Goal: Task Accomplishment & Management: Use online tool/utility

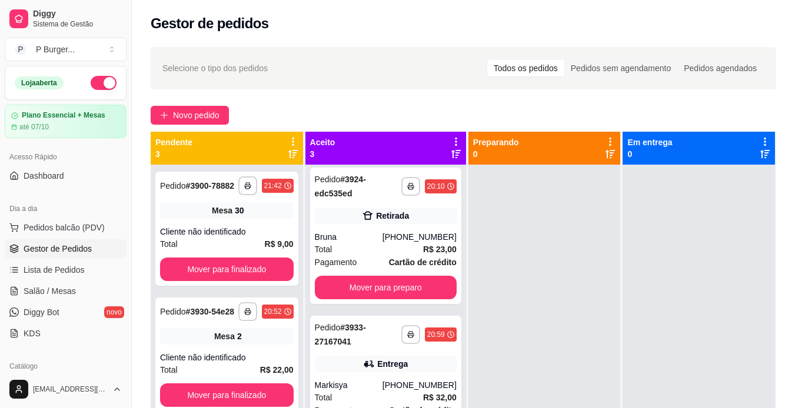
scroll to position [5, 0]
click at [401, 340] on button "button" at bounding box center [410, 334] width 18 height 18
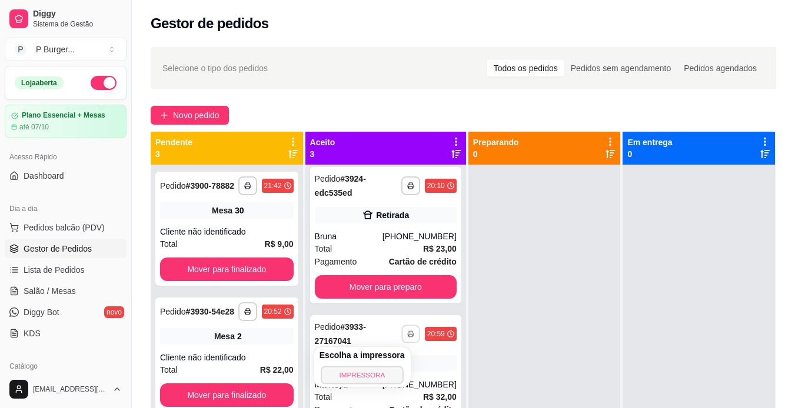
click at [343, 372] on button "IMPRESSORA" at bounding box center [362, 375] width 82 height 18
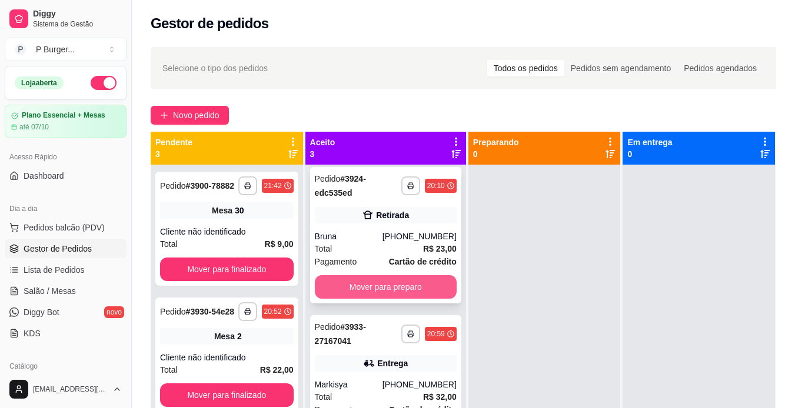
click at [377, 279] on button "Mover para preparo" at bounding box center [386, 287] width 142 height 24
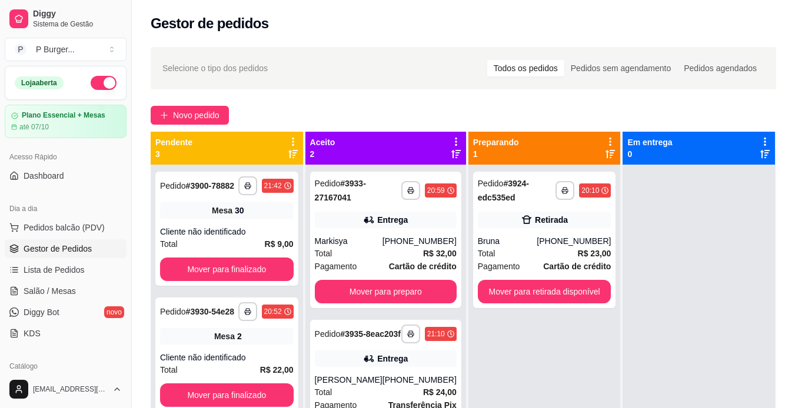
scroll to position [0, 0]
click at [377, 279] on div "**********" at bounding box center [385, 240] width 151 height 137
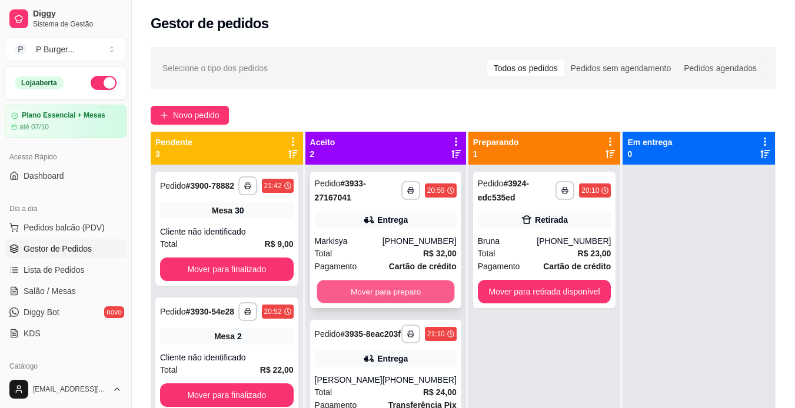
click at [394, 288] on button "Mover para preparo" at bounding box center [386, 292] width 138 height 23
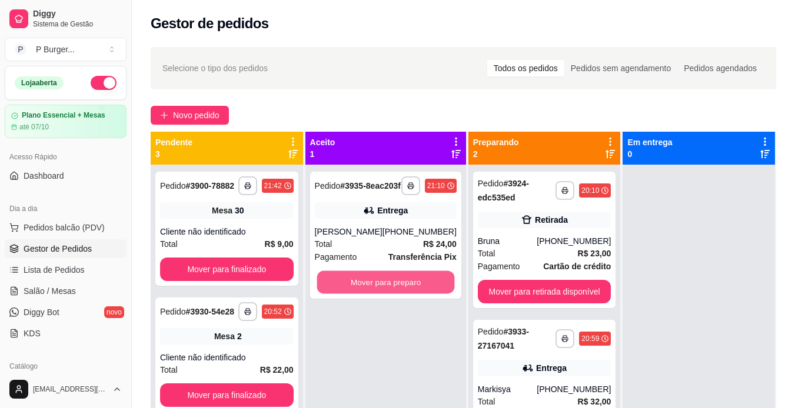
click at [394, 288] on button "Mover para preparo" at bounding box center [386, 282] width 138 height 23
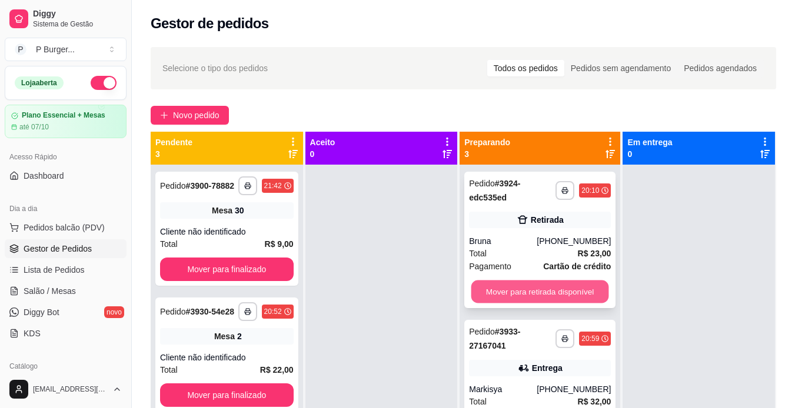
click at [495, 288] on button "Mover para retirada disponível" at bounding box center [540, 292] width 138 height 23
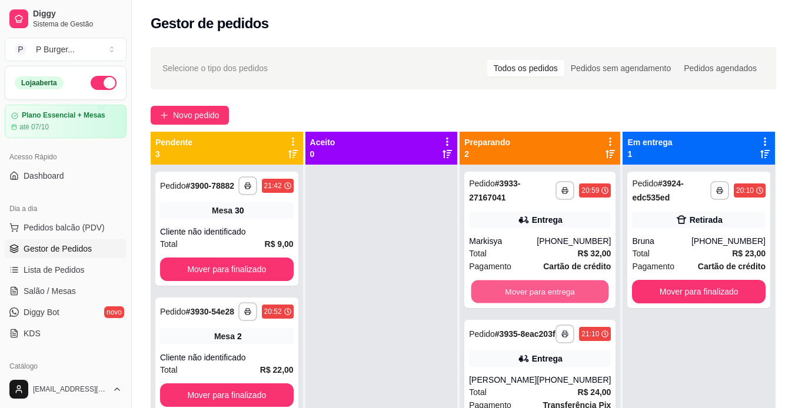
click at [495, 288] on button "Mover para entrega" at bounding box center [540, 292] width 138 height 23
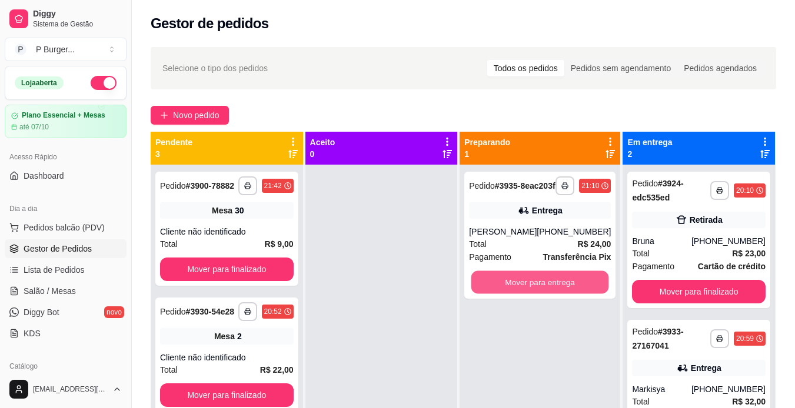
click at [495, 288] on button "Mover para entrega" at bounding box center [540, 282] width 138 height 23
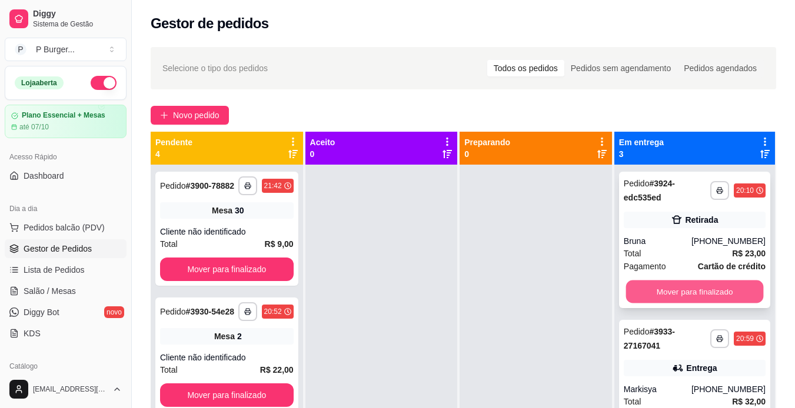
click at [646, 291] on button "Mover para finalizado" at bounding box center [694, 292] width 138 height 23
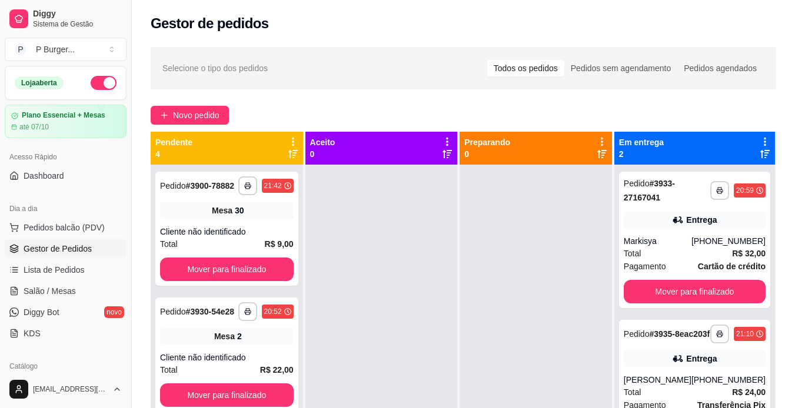
scroll to position [145, 0]
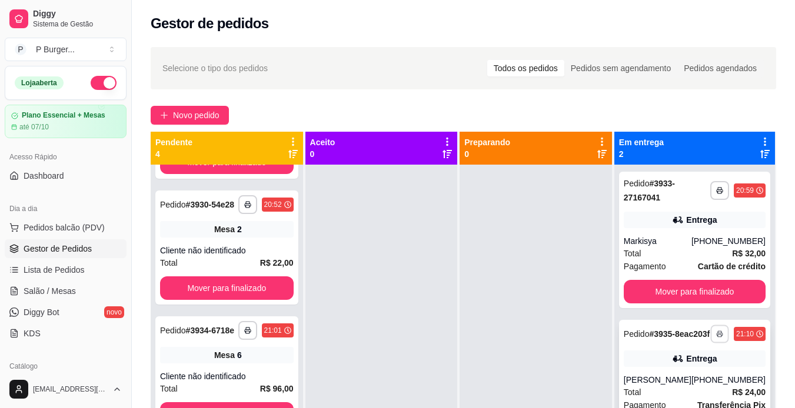
click at [716, 338] on icon "button" at bounding box center [719, 334] width 7 height 7
click at [670, 375] on button "IMPRESSORA" at bounding box center [679, 380] width 82 height 18
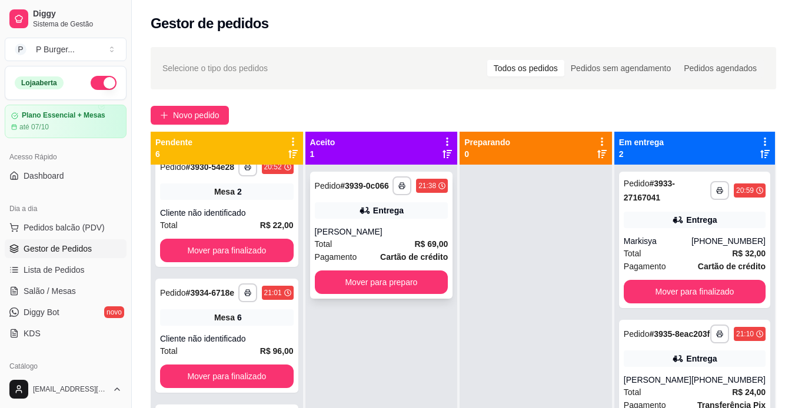
click at [361, 242] on div "Total R$ 69,00" at bounding box center [382, 244] width 134 height 13
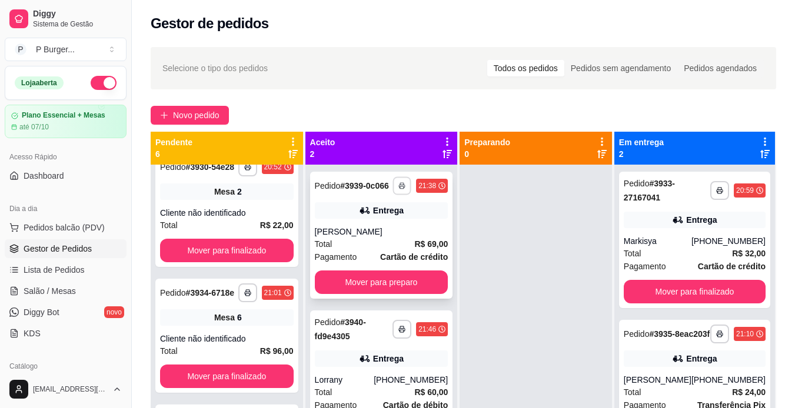
click at [405, 187] on icon "button" at bounding box center [401, 185] width 7 height 7
click at [384, 236] on button "IMPRESSORA" at bounding box center [371, 227] width 82 height 18
click at [409, 332] on button "button" at bounding box center [402, 329] width 18 height 18
click at [367, 374] on button "IMPRESSORA" at bounding box center [371, 370] width 82 height 18
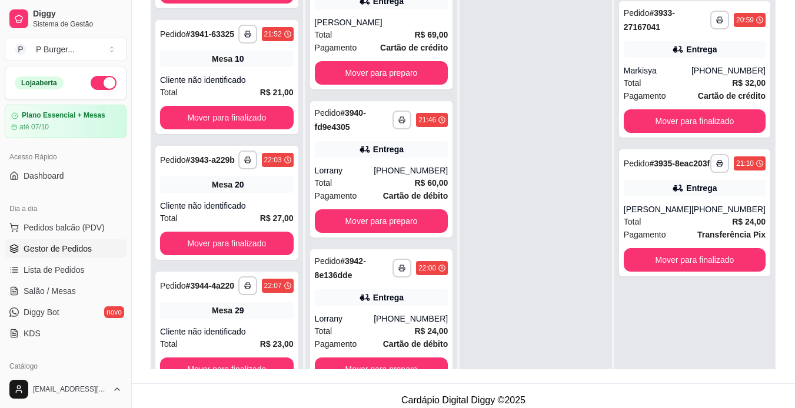
scroll to position [179, 0]
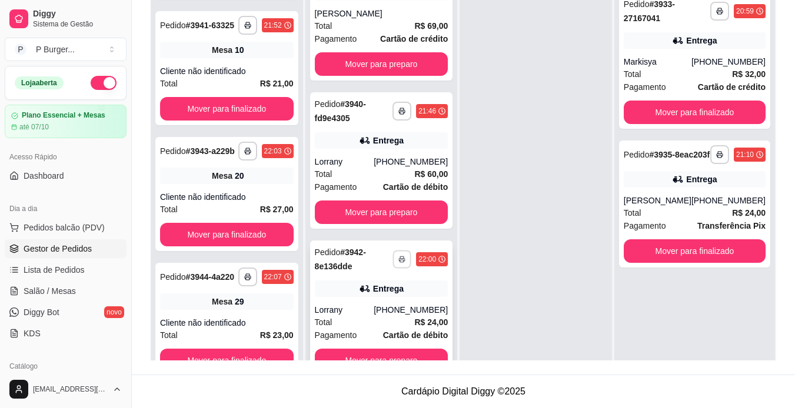
click at [400, 261] on rect "button" at bounding box center [402, 261] width 4 height 2
click at [363, 302] on button "IMPRESSORA" at bounding box center [362, 300] width 82 height 18
click at [395, 61] on button "Mover para preparo" at bounding box center [381, 64] width 129 height 23
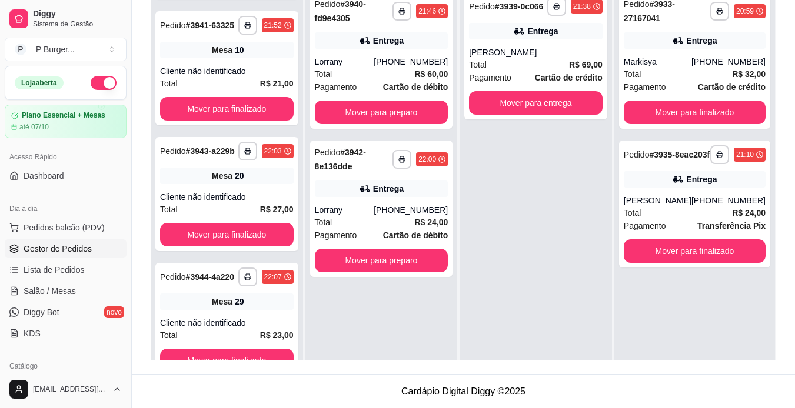
scroll to position [0, 0]
click at [386, 109] on button "Mover para preparo" at bounding box center [381, 112] width 129 height 23
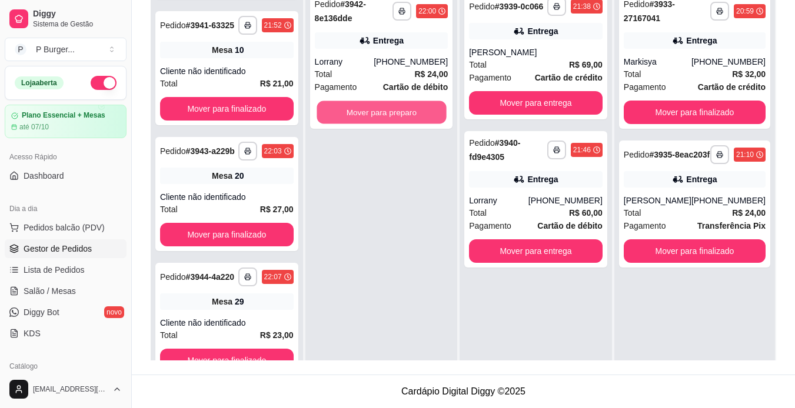
click at [386, 109] on button "Mover para preparo" at bounding box center [381, 112] width 129 height 23
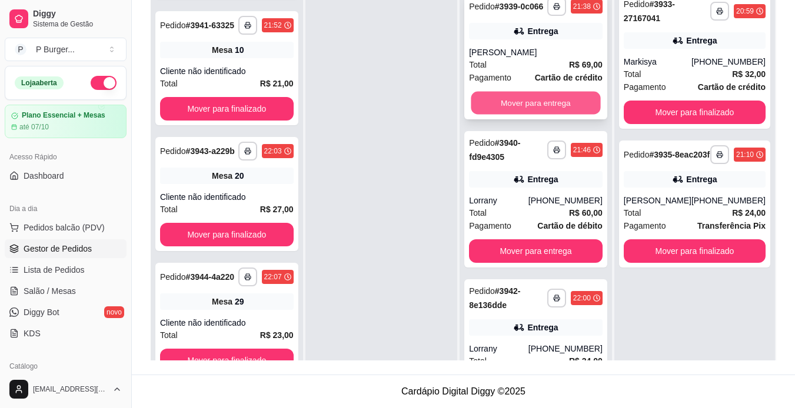
click at [508, 104] on button "Mover para entrega" at bounding box center [535, 103] width 129 height 23
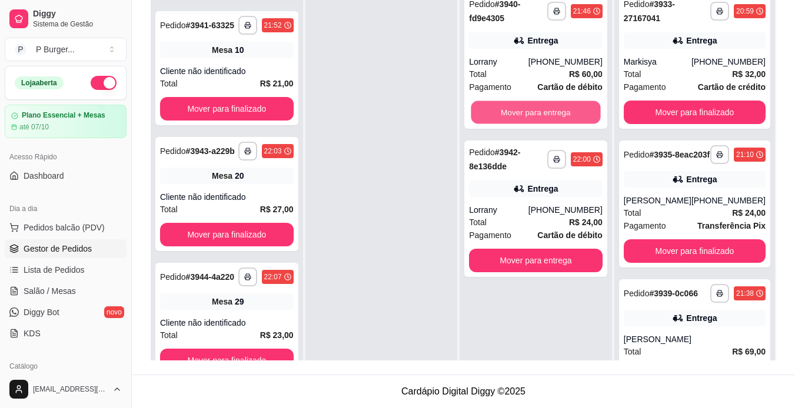
click at [508, 104] on button "Mover para entrega" at bounding box center [535, 112] width 129 height 23
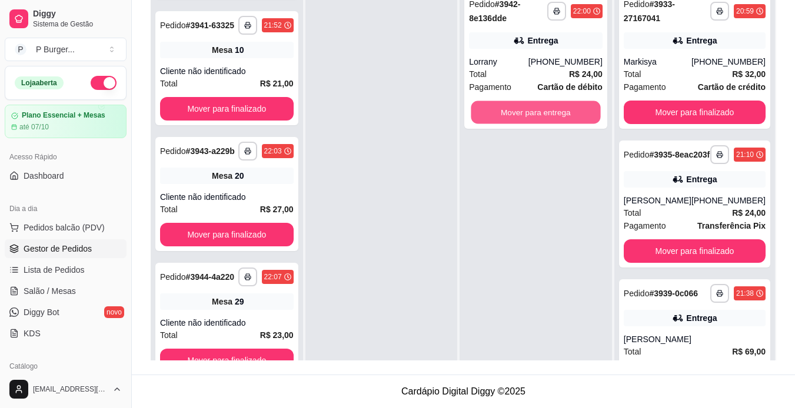
click at [508, 104] on button "Mover para entrega" at bounding box center [535, 112] width 129 height 23
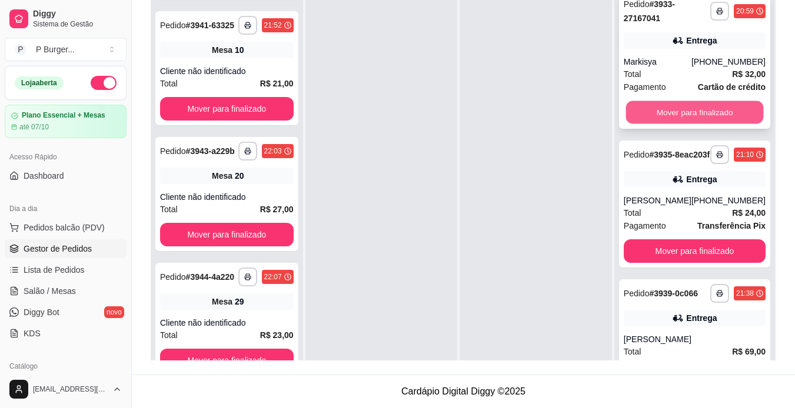
click at [642, 110] on button "Mover para finalizado" at bounding box center [694, 112] width 138 height 23
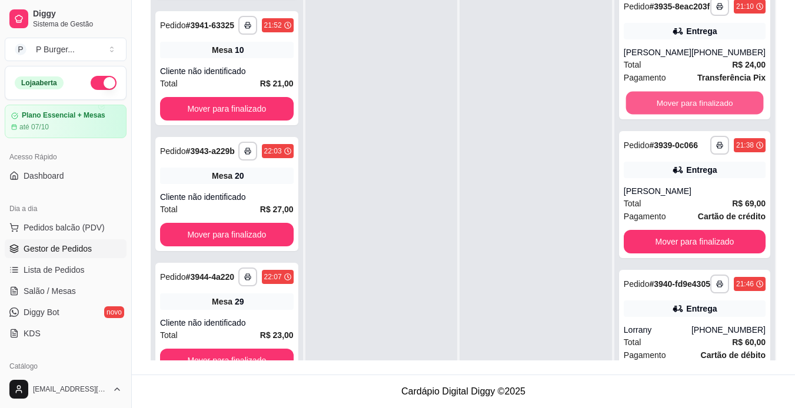
click at [642, 110] on button "Mover para finalizado" at bounding box center [694, 103] width 138 height 23
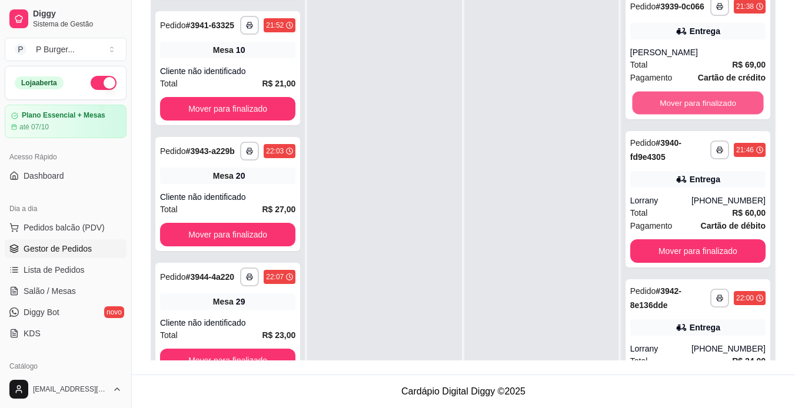
click at [642, 110] on button "Mover para finalizado" at bounding box center [697, 103] width 131 height 23
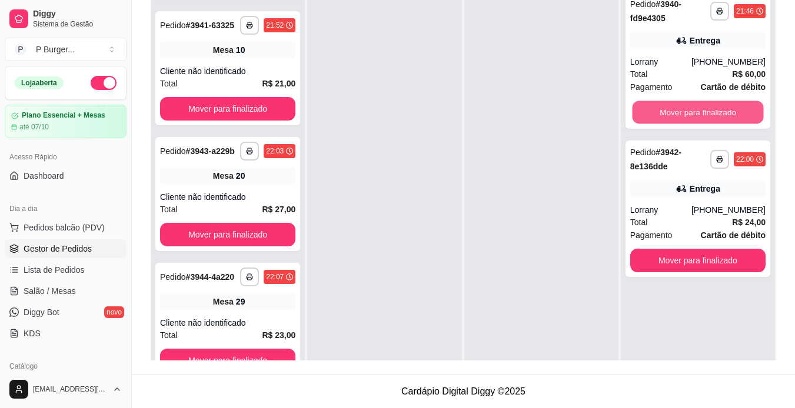
click at [642, 110] on button "Mover para finalizado" at bounding box center [697, 112] width 131 height 23
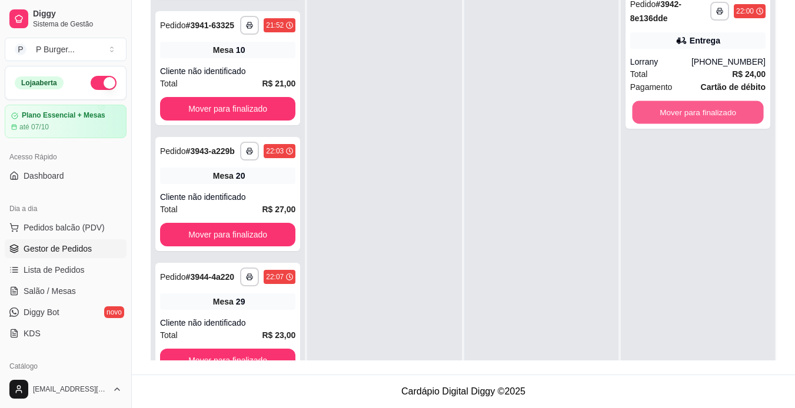
click at [642, 110] on button "Mover para finalizado" at bounding box center [697, 112] width 131 height 23
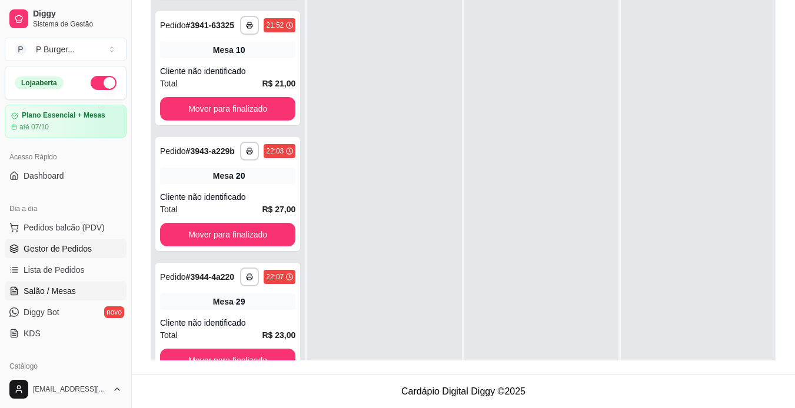
click at [93, 292] on link "Salão / Mesas" at bounding box center [66, 291] width 122 height 19
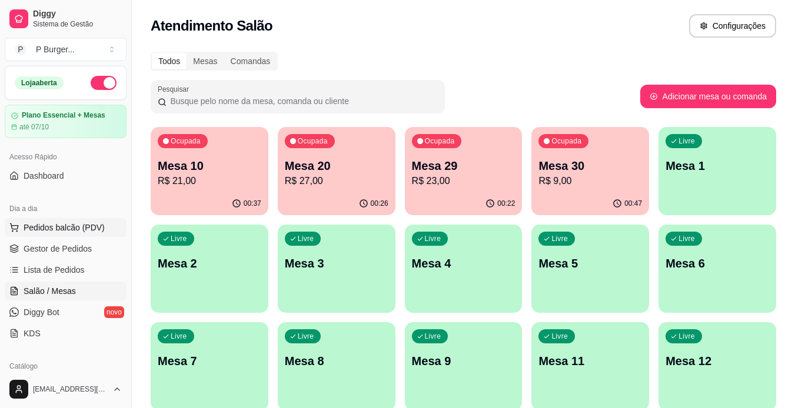
click at [79, 231] on span "Pedidos balcão (PDV)" at bounding box center [64, 228] width 81 height 12
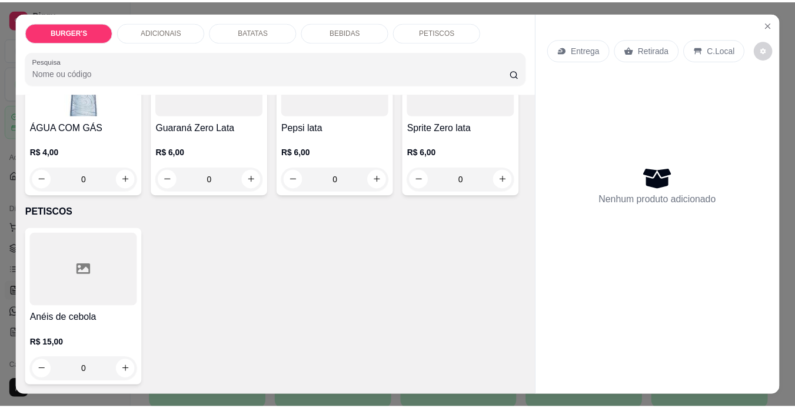
scroll to position [1874, 0]
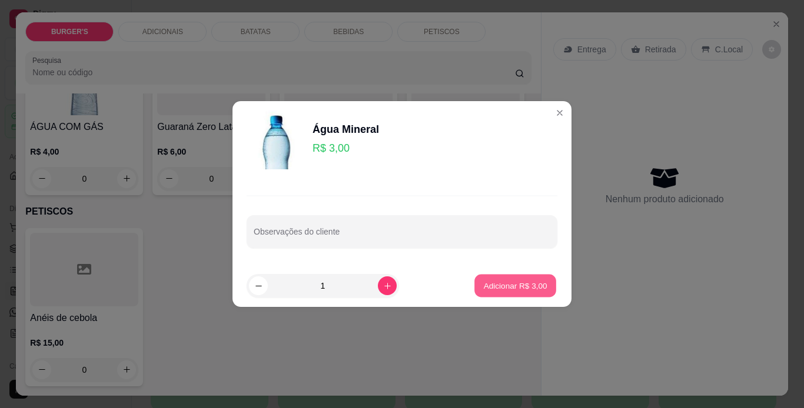
click at [483, 288] on p "Adicionar R$ 3,00" at bounding box center [515, 285] width 64 height 11
type input "1"
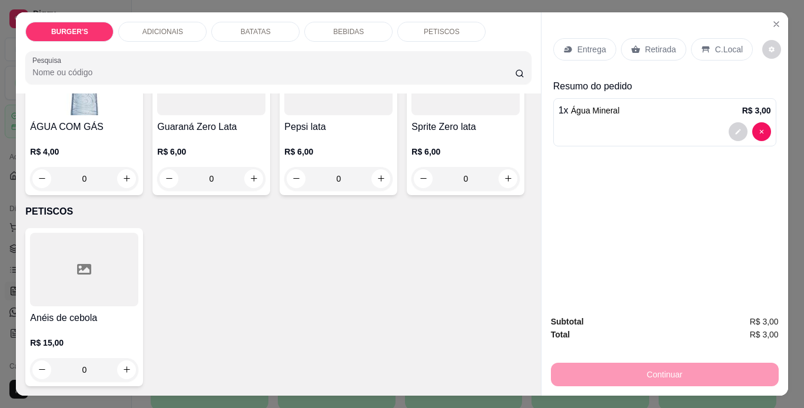
click at [661, 44] on p "Retirada" at bounding box center [660, 50] width 31 height 12
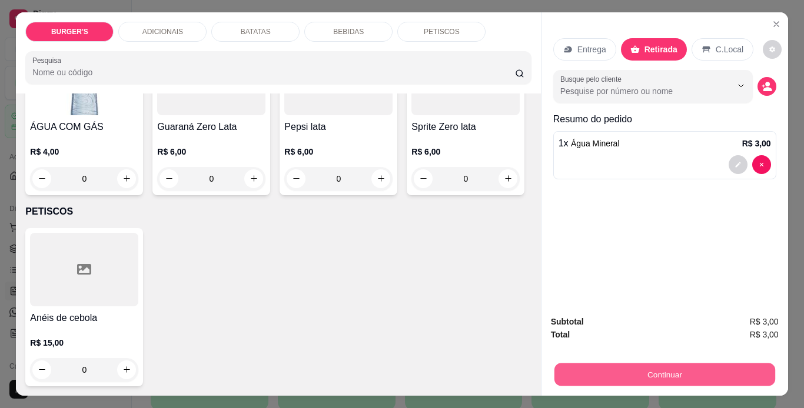
click at [635, 365] on button "Continuar" at bounding box center [664, 375] width 221 height 23
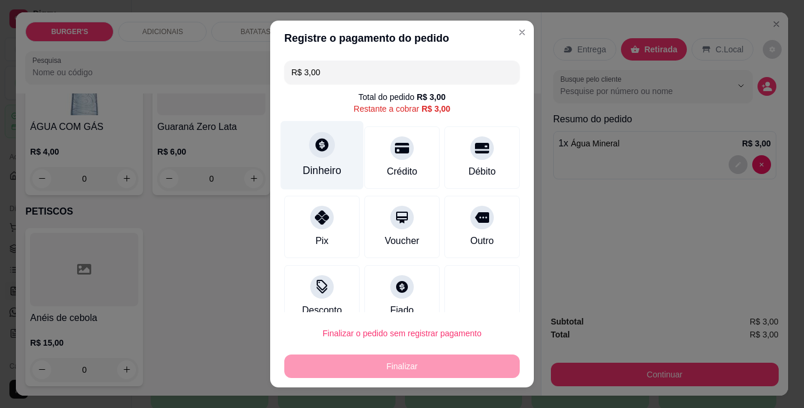
click at [304, 157] on div "Dinheiro" at bounding box center [322, 155] width 83 height 69
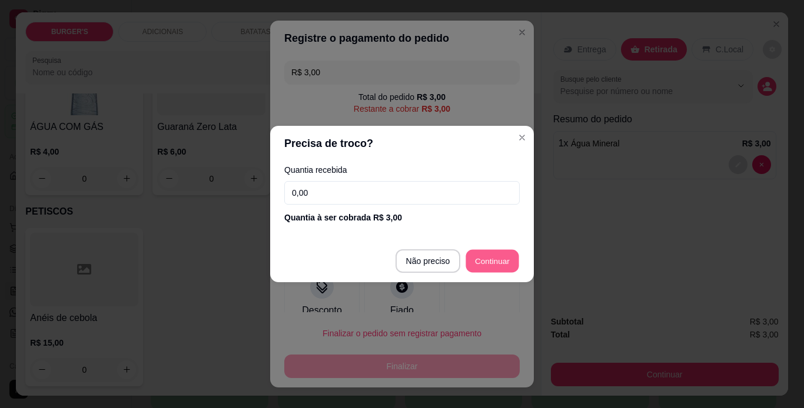
type input "R$ 0,00"
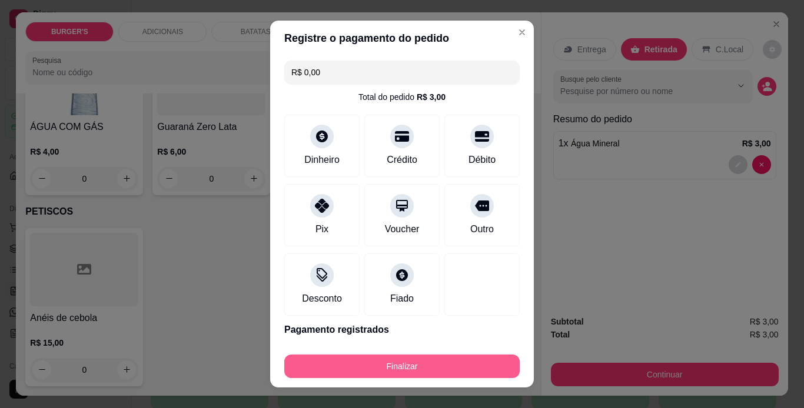
click at [414, 362] on button "Finalizar" at bounding box center [401, 367] width 235 height 24
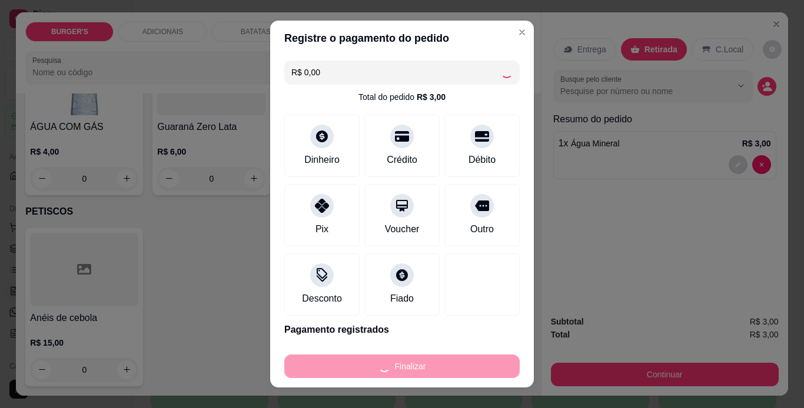
type input "0"
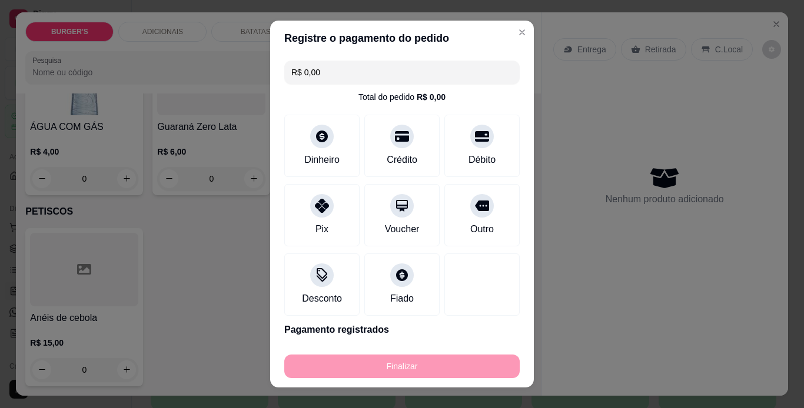
type input "-R$ 3,00"
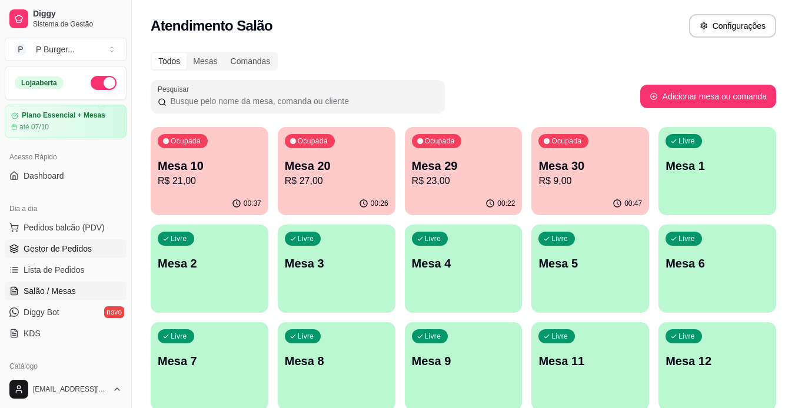
click at [99, 252] on link "Gestor de Pedidos" at bounding box center [66, 248] width 122 height 19
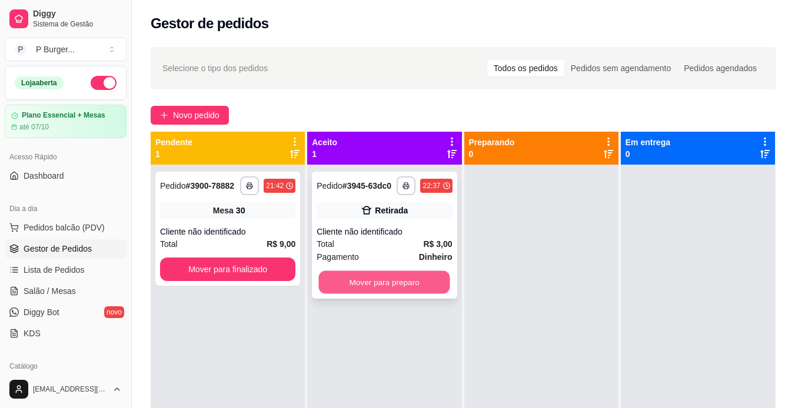
click at [378, 278] on button "Mover para preparo" at bounding box center [384, 282] width 131 height 23
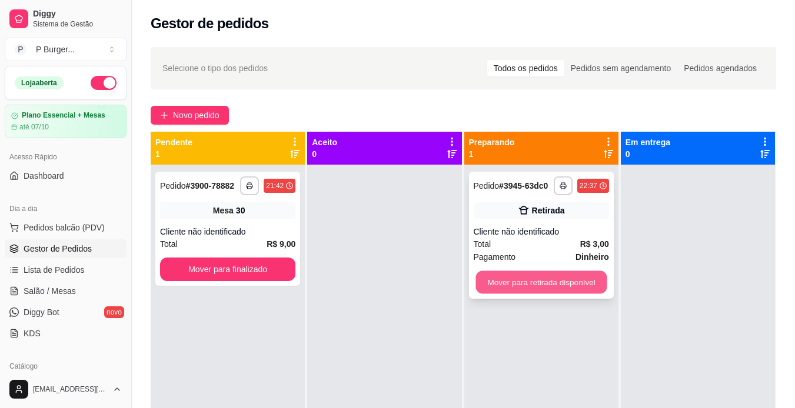
click at [499, 287] on button "Mover para retirada disponível" at bounding box center [540, 282] width 131 height 23
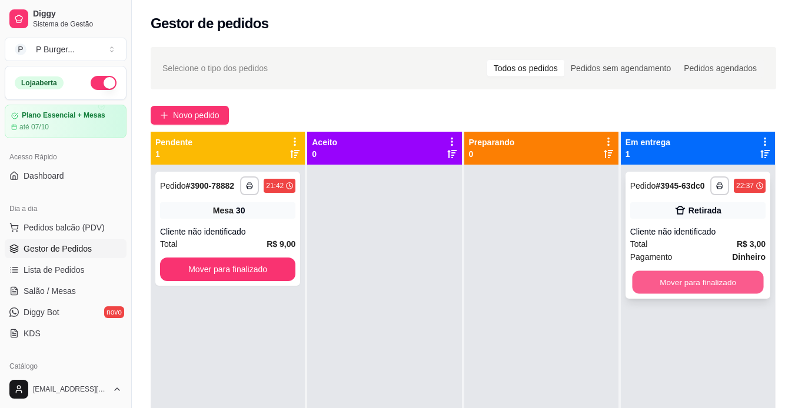
click at [639, 273] on button "Mover para finalizado" at bounding box center [697, 282] width 131 height 23
